Goal: Task Accomplishment & Management: Complete application form

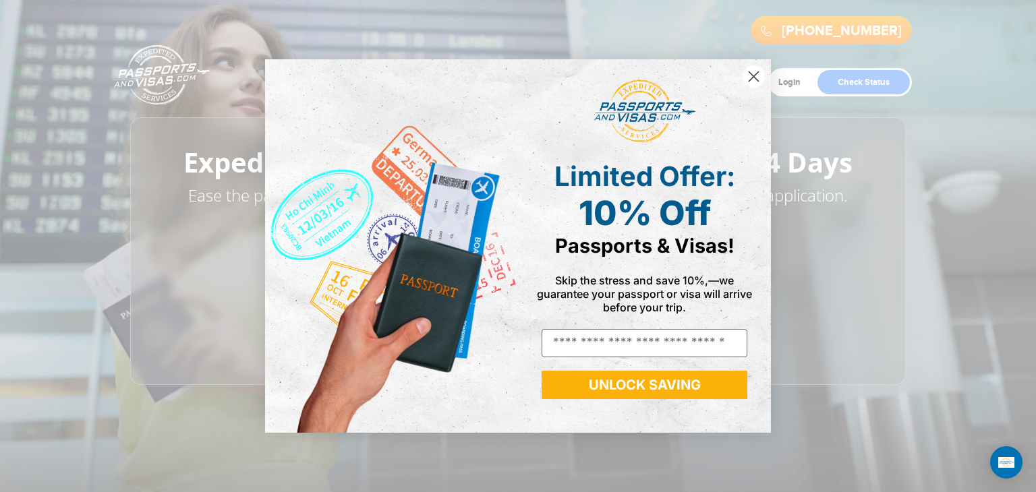
click at [747, 76] on circle "Close dialog" at bounding box center [753, 76] width 22 height 22
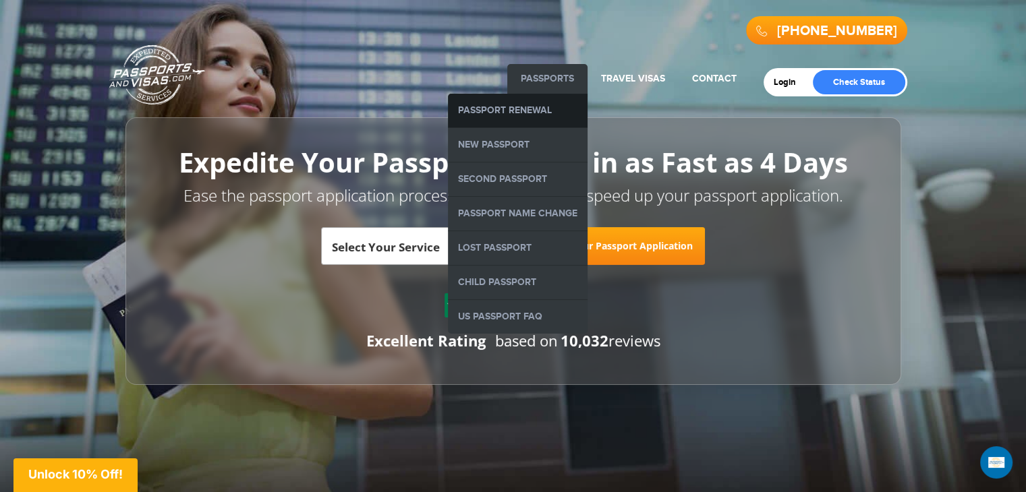
click at [539, 117] on link "Passport Renewal" at bounding box center [518, 111] width 140 height 34
